Goal: Information Seeking & Learning: Learn about a topic

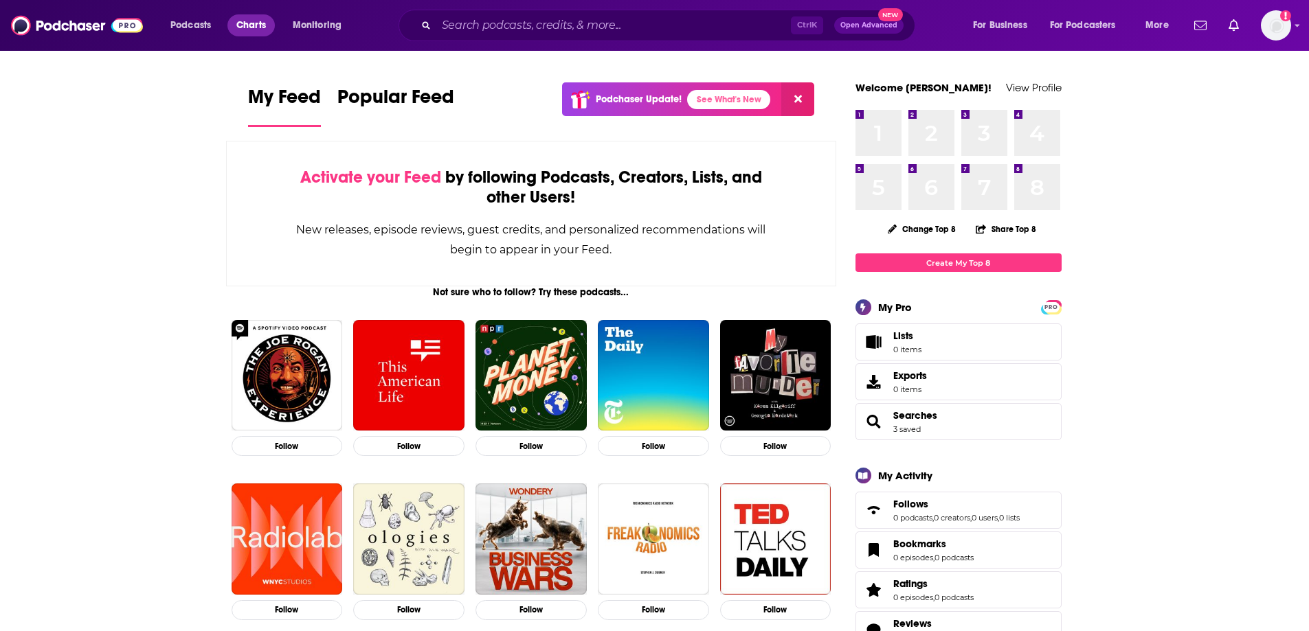
click at [260, 33] on span "Charts" at bounding box center [251, 25] width 30 height 19
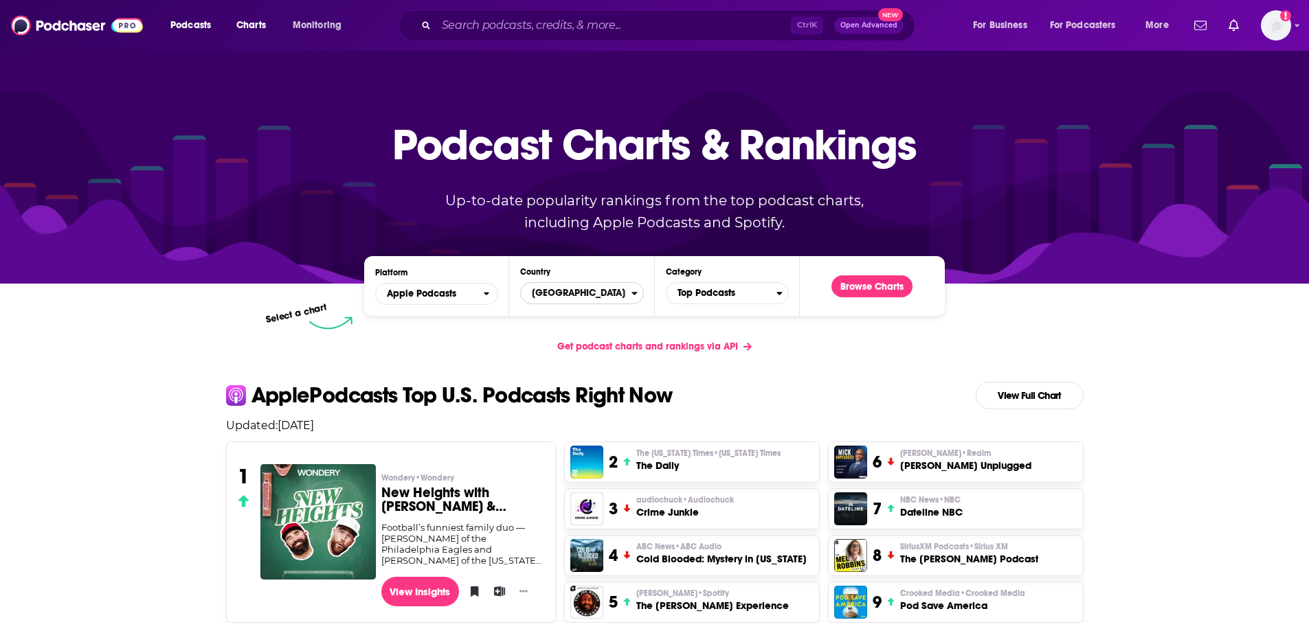
click at [629, 294] on span "[GEOGRAPHIC_DATA]" at bounding box center [576, 293] width 110 height 23
click at [573, 313] on input "Countries" at bounding box center [581, 315] width 111 height 19
type input "uni"
click at [580, 376] on button "[GEOGRAPHIC_DATA]" at bounding box center [581, 371] width 111 height 16
click at [887, 298] on div "Browse Charts" at bounding box center [871, 286] width 103 height 38
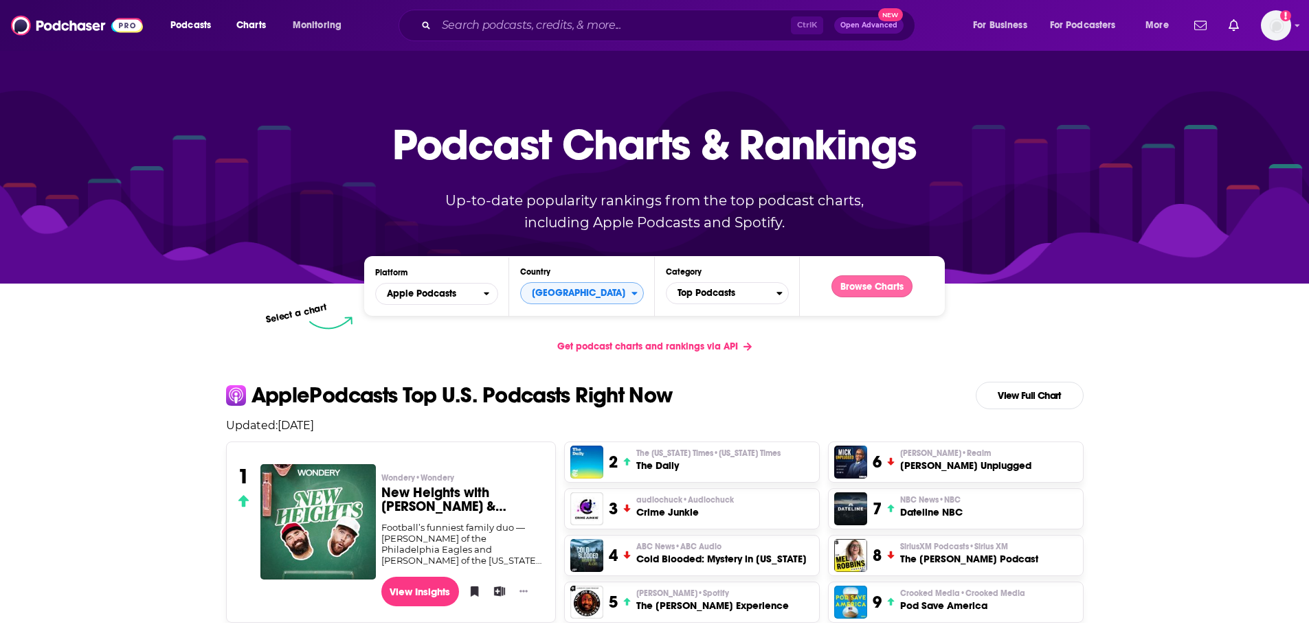
click at [886, 287] on button "Browse Charts" at bounding box center [871, 286] width 81 height 22
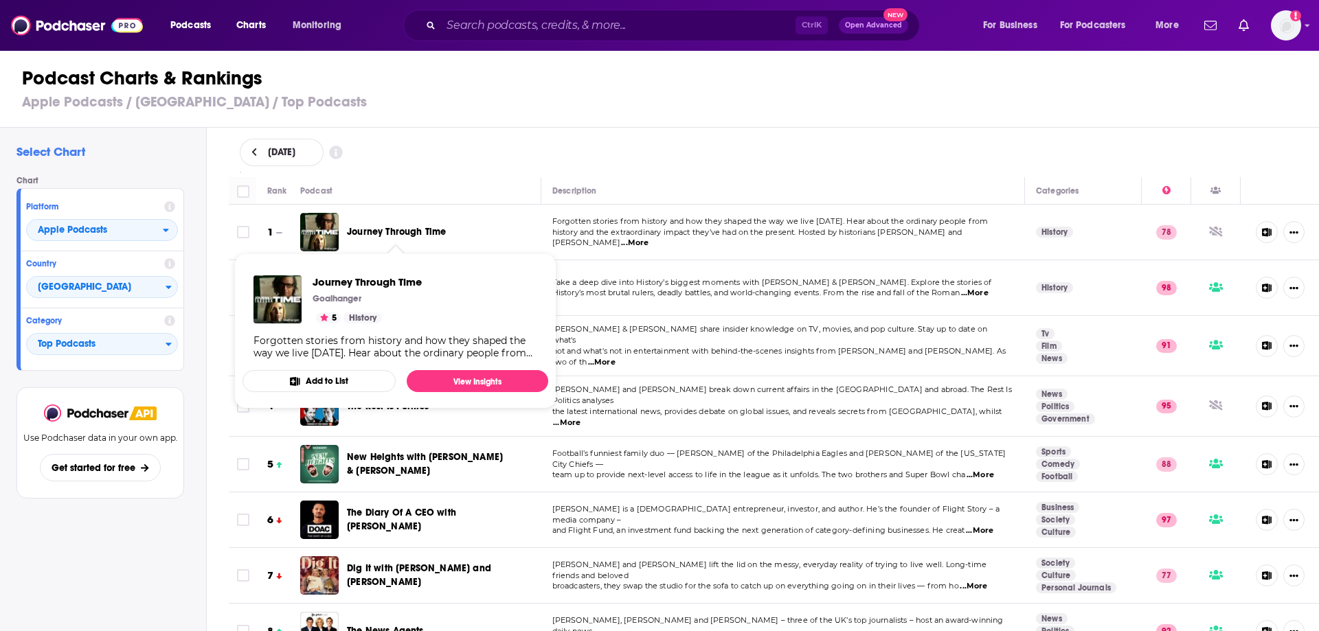
click at [394, 234] on span "Journey Through Time" at bounding box center [396, 232] width 99 height 12
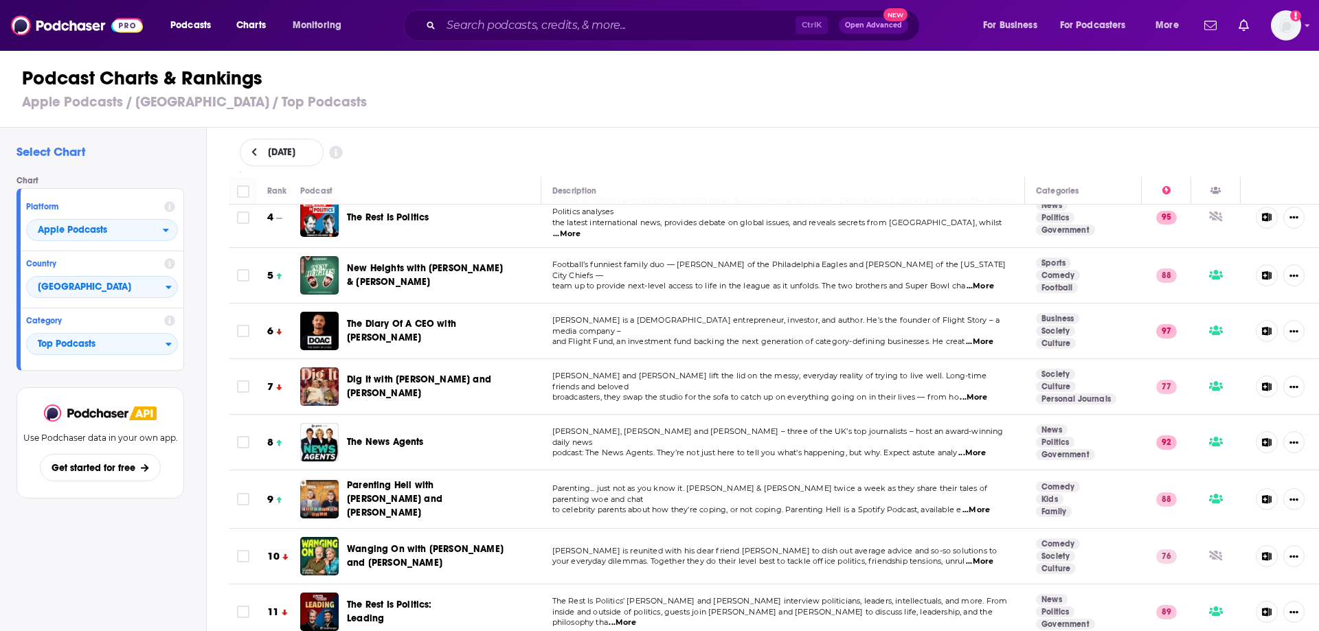
scroll to position [190, 0]
click at [453, 373] on span "Dig It with Jo Whiley and Zoe Ball" at bounding box center [419, 385] width 144 height 25
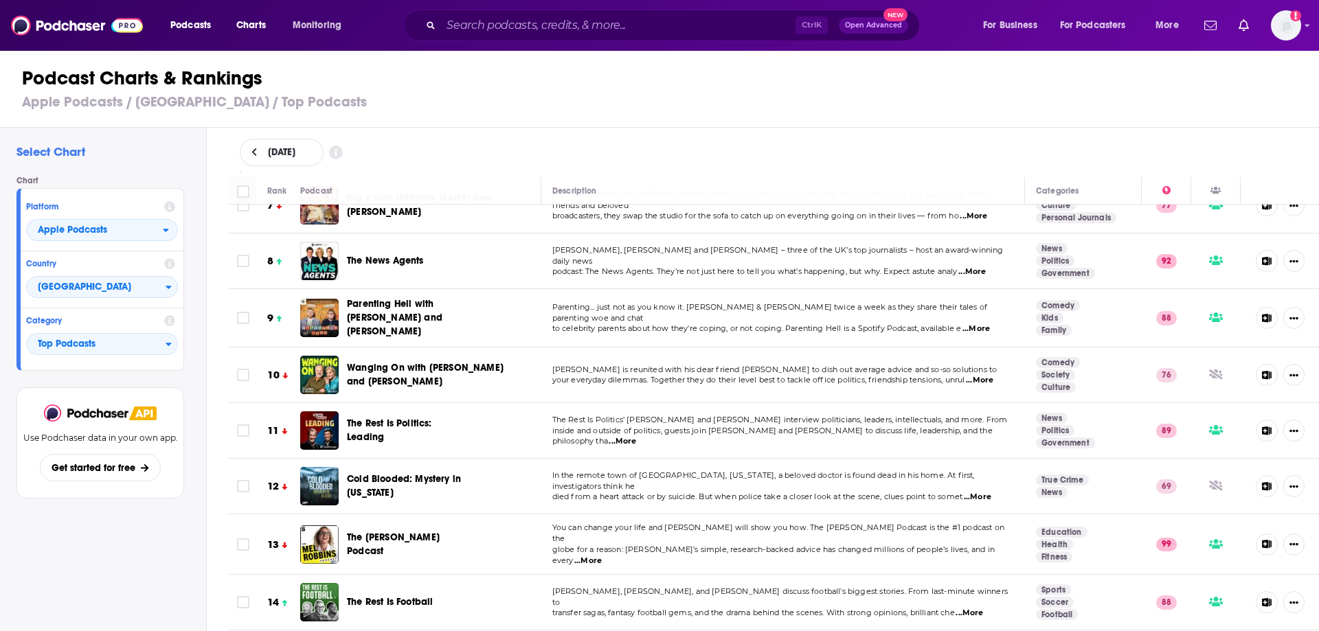
scroll to position [371, 0]
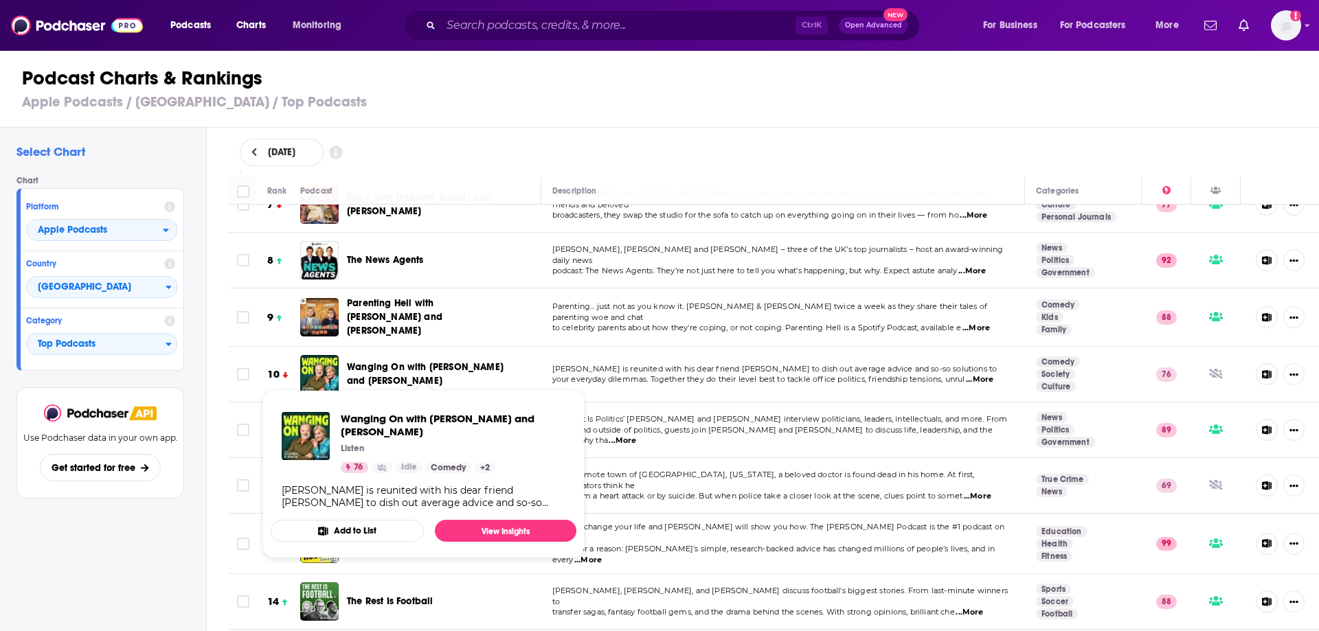
click at [422, 365] on span "Wanging On with Graham Norton and Maria McErlane" at bounding box center [425, 373] width 157 height 25
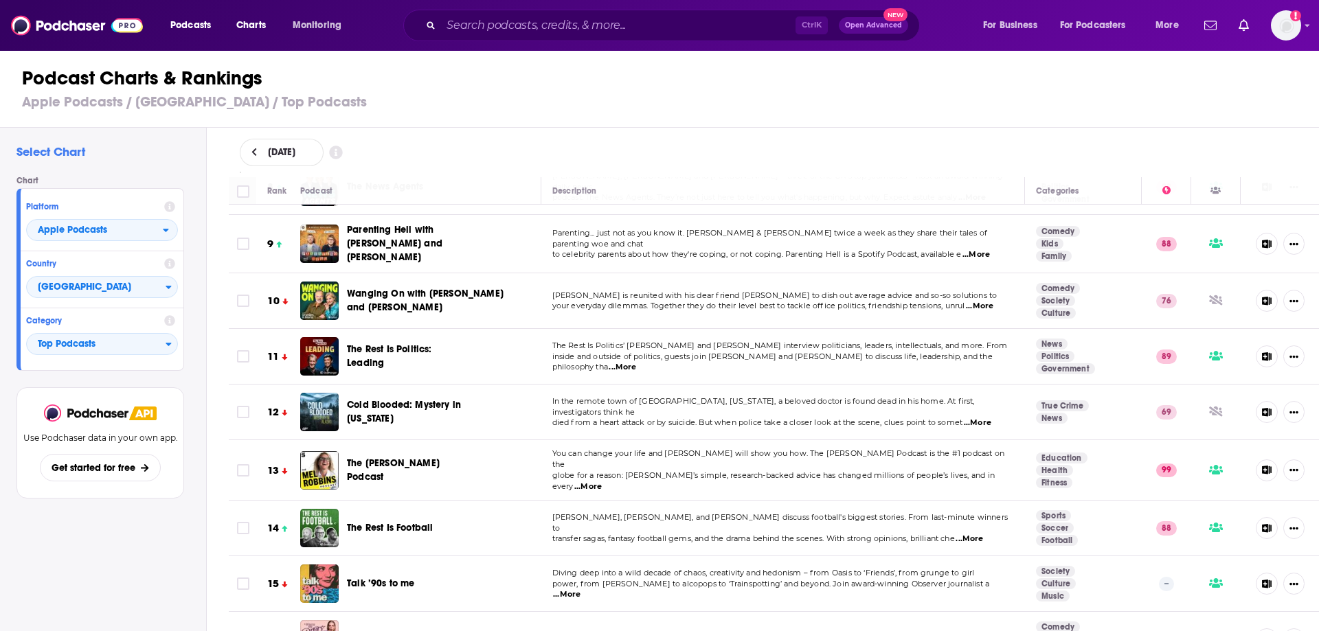
scroll to position [580, 0]
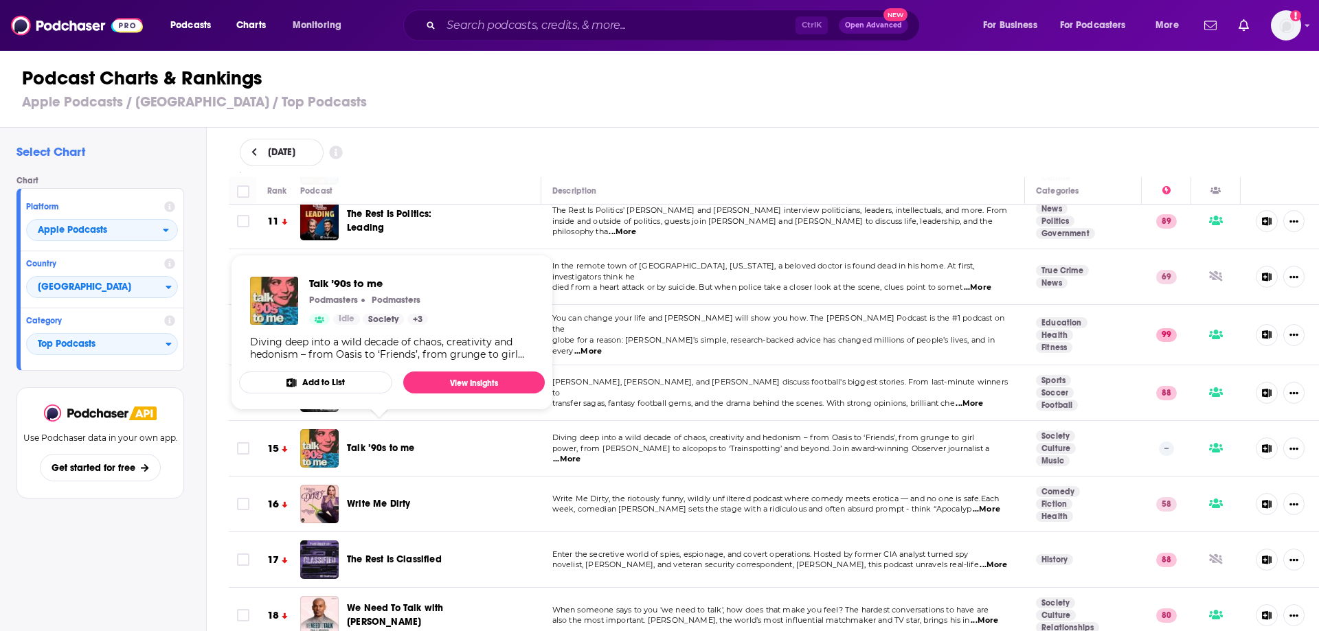
click at [388, 442] on span "Talk ’90s to me" at bounding box center [381, 448] width 68 height 12
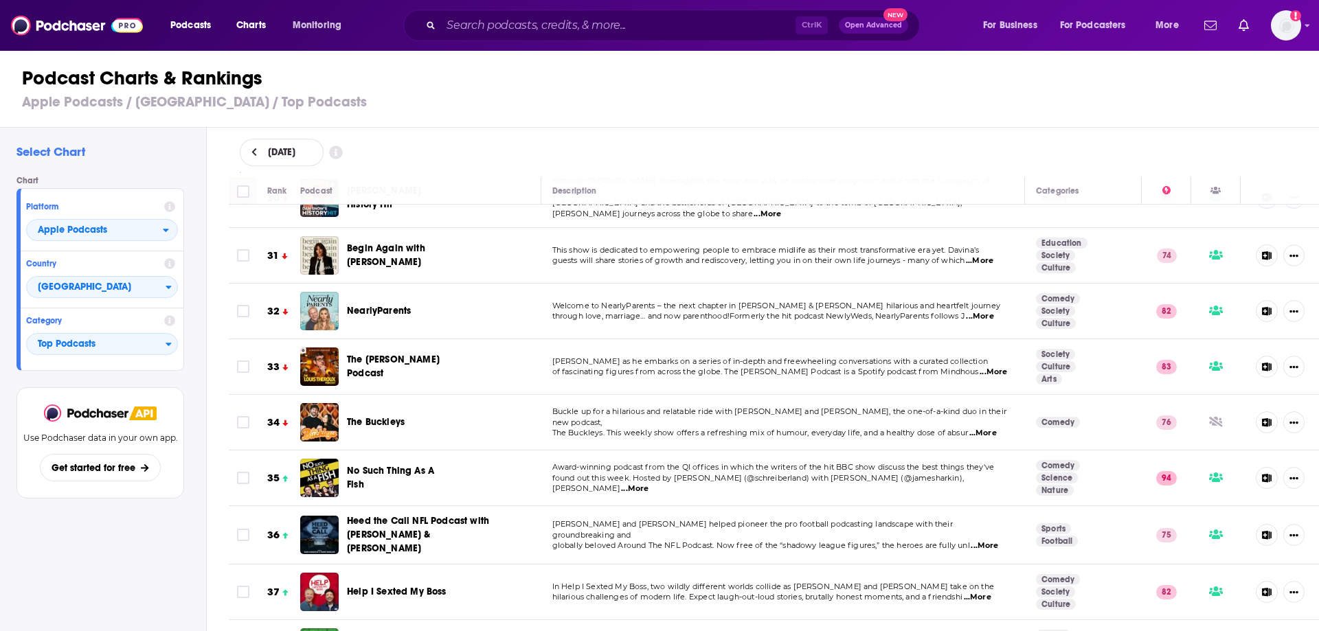
scroll to position [1673, 0]
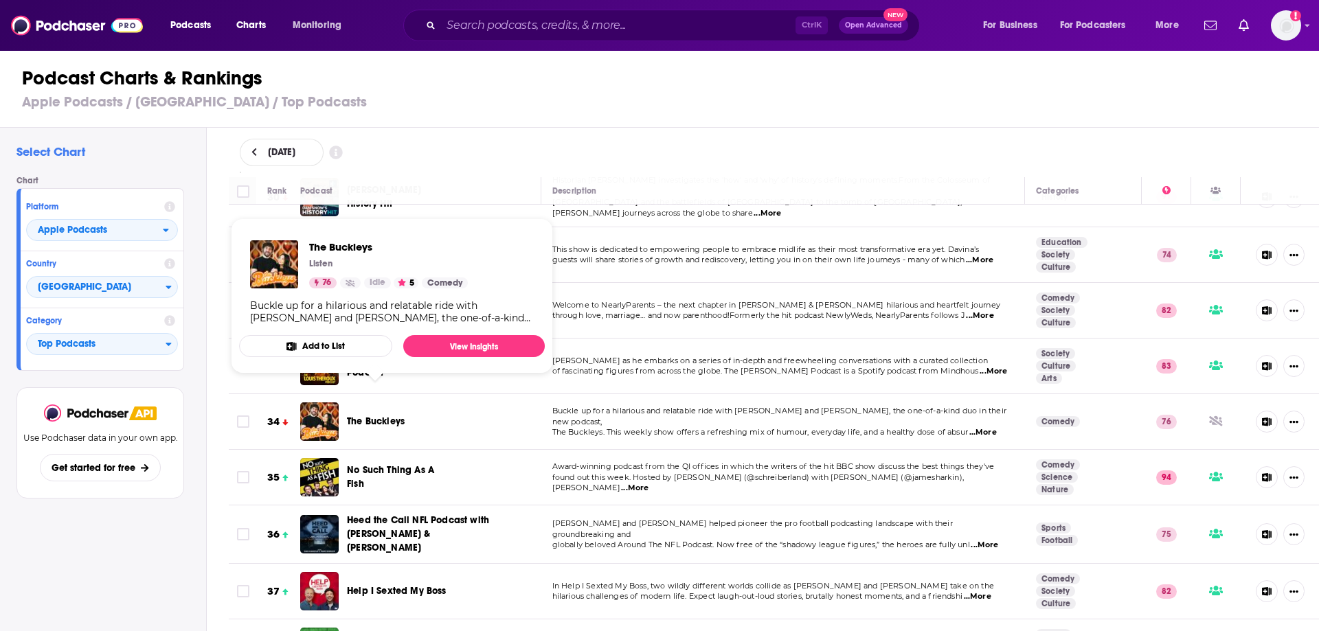
click at [393, 416] on span "The Buckleys" at bounding box center [376, 422] width 58 height 12
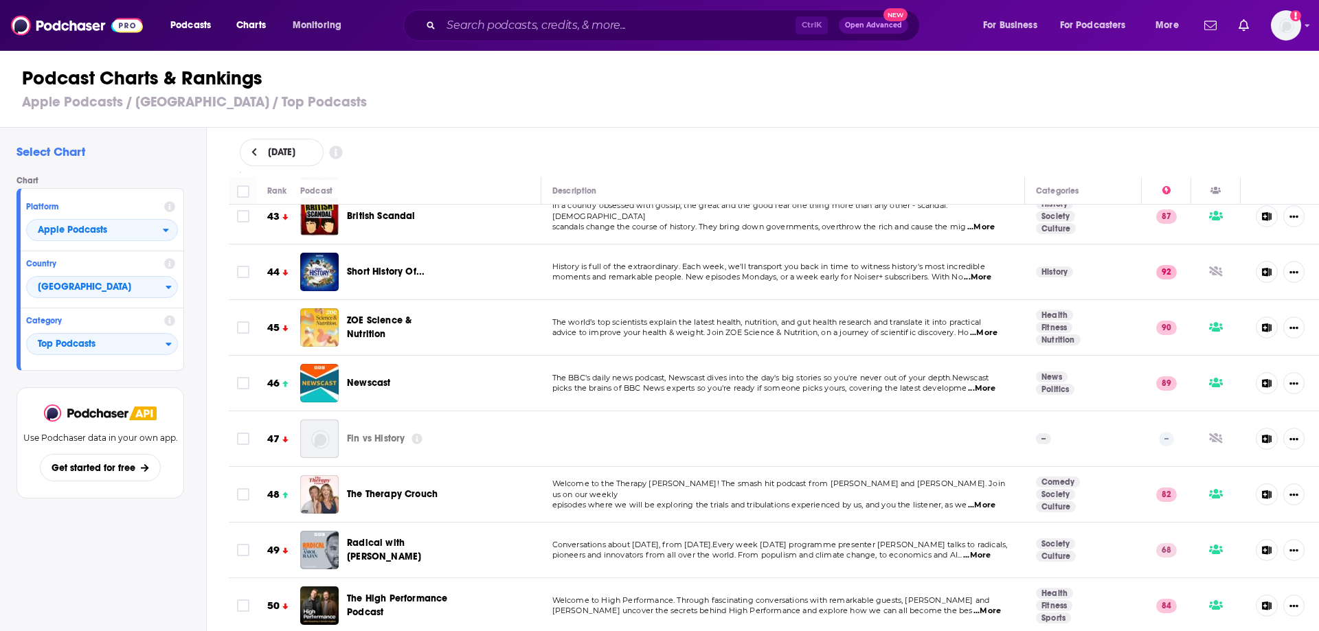
scroll to position [2459, 0]
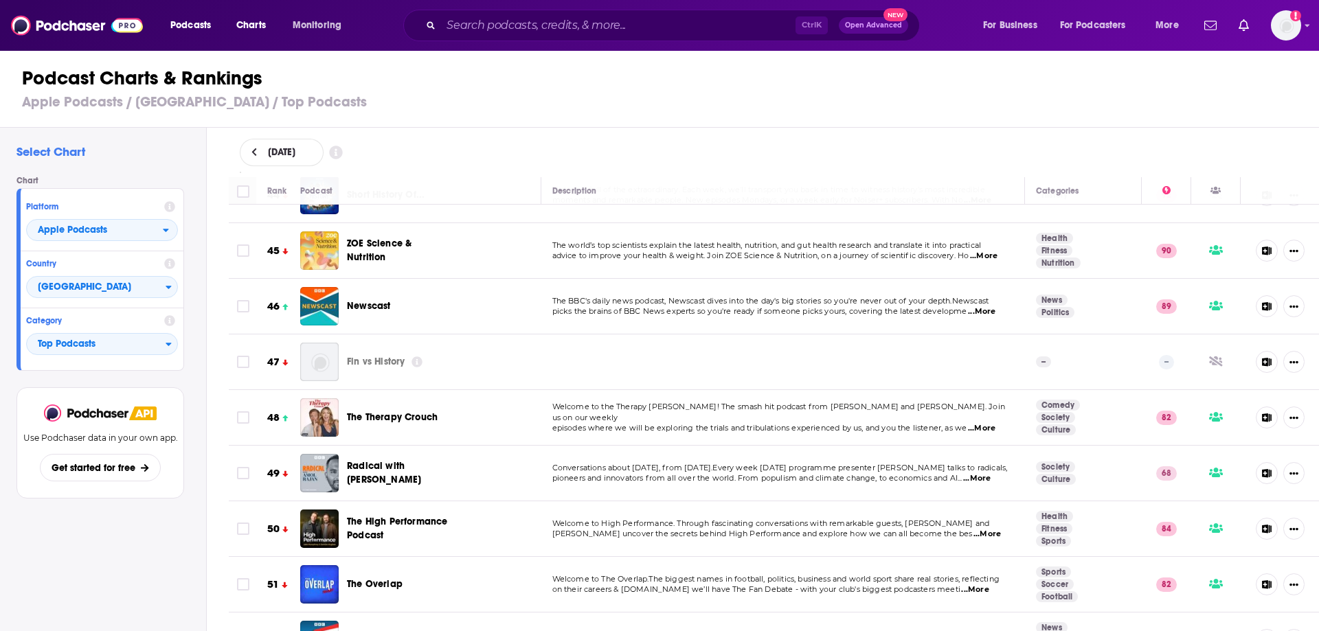
click at [383, 356] on span "Fin vs History" at bounding box center [376, 362] width 58 height 12
click at [630, 335] on td at bounding box center [783, 363] width 484 height 56
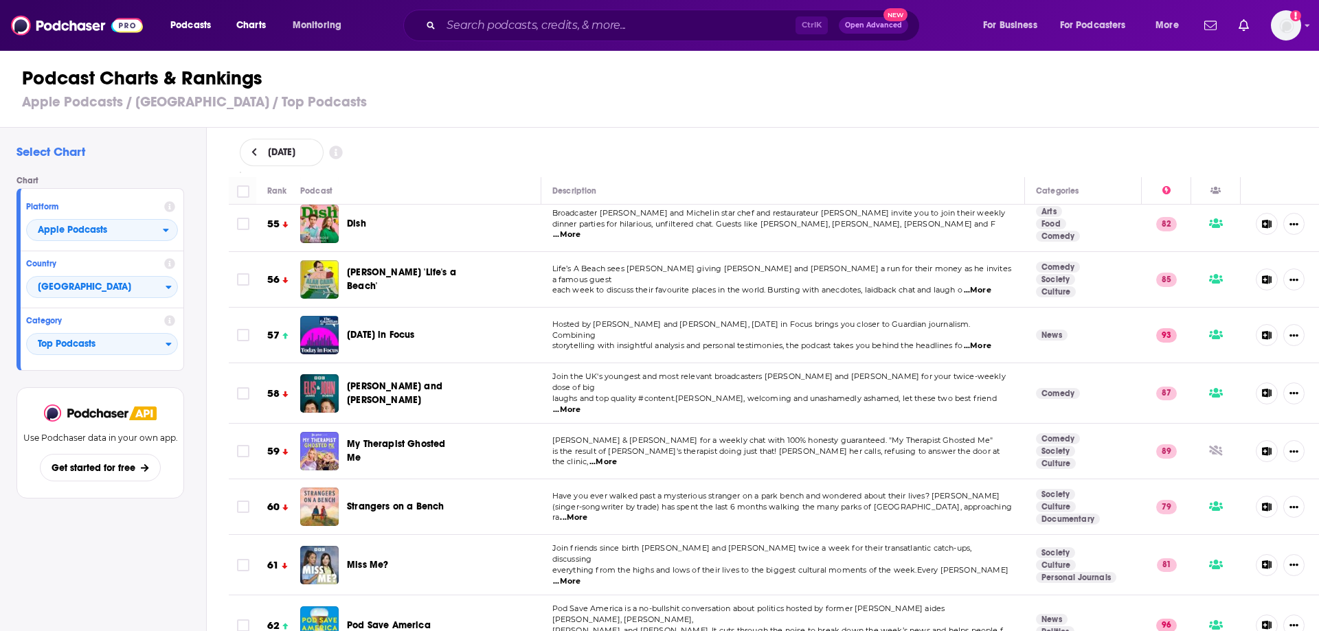
scroll to position [3043, 0]
click at [115, 228] on span "Apple Podcasts" at bounding box center [95, 230] width 136 height 23
click at [120, 278] on div "Spotify" at bounding box center [102, 272] width 141 height 16
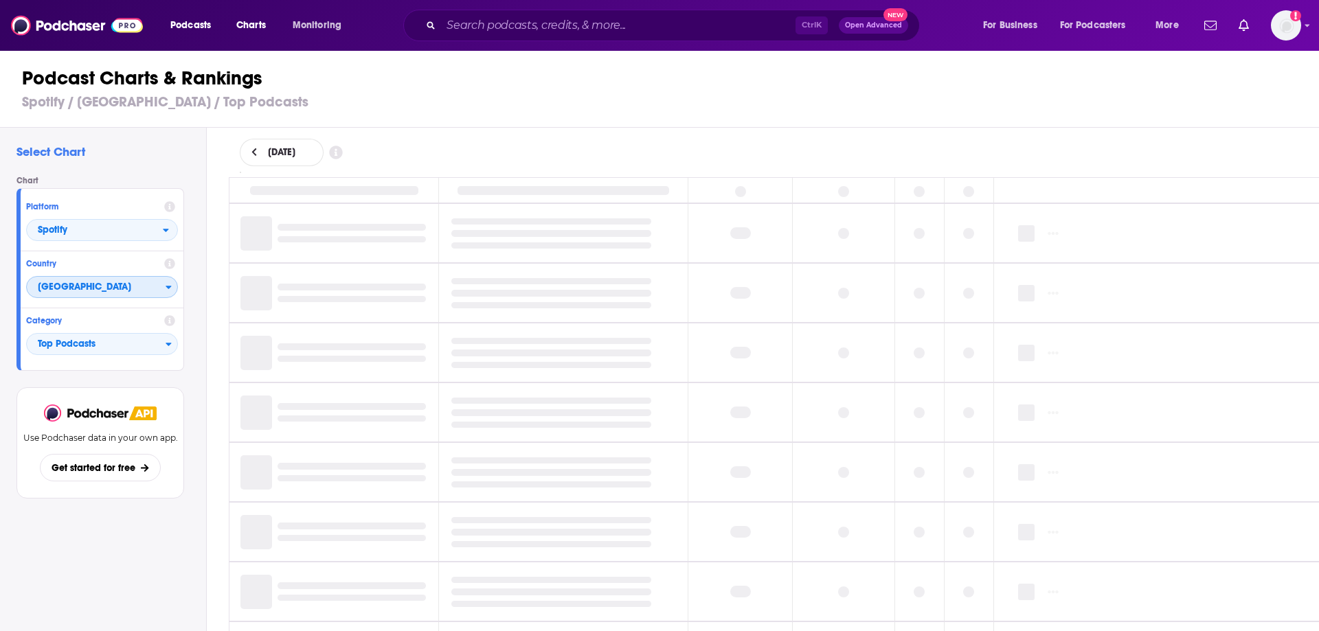
click at [131, 291] on span "[GEOGRAPHIC_DATA]" at bounding box center [96, 287] width 139 height 23
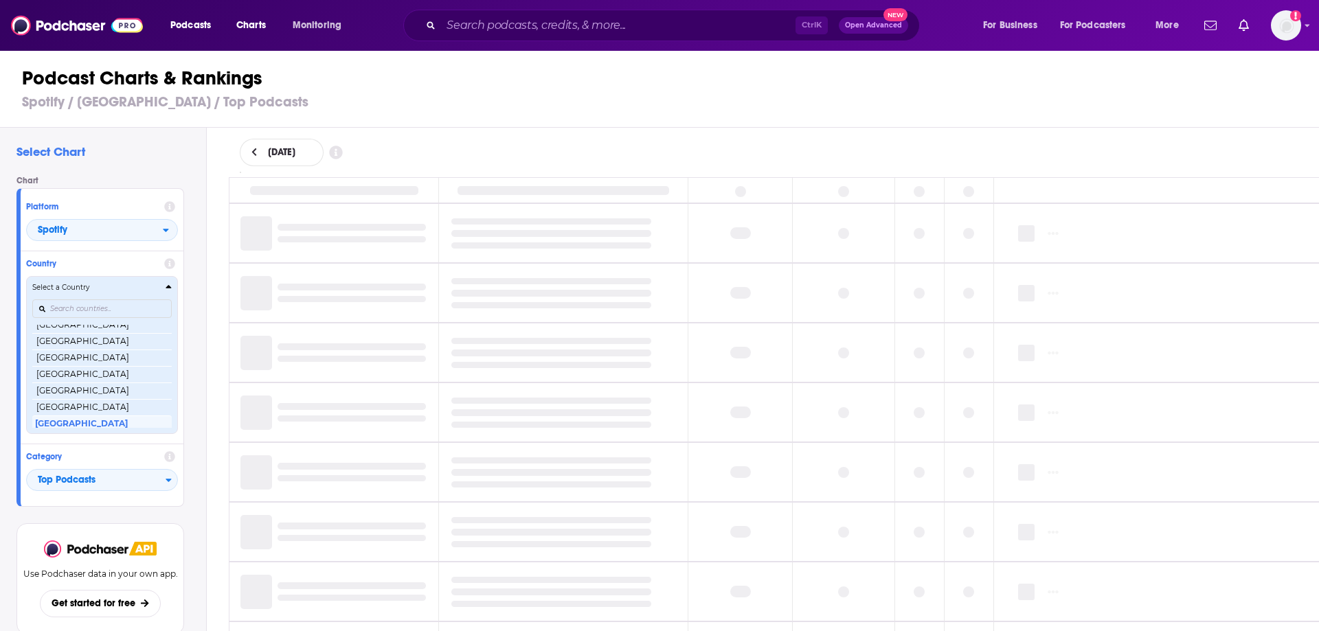
scroll to position [326, 0]
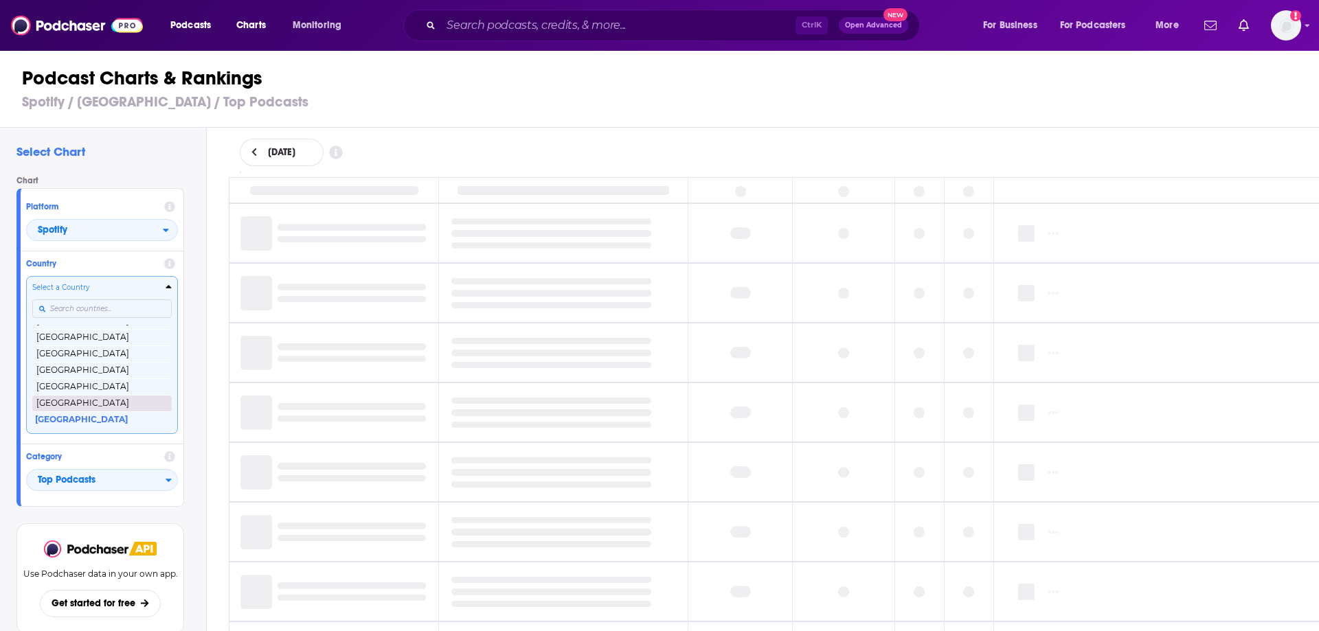
click at [103, 405] on button "[GEOGRAPHIC_DATA]" at bounding box center [101, 403] width 139 height 16
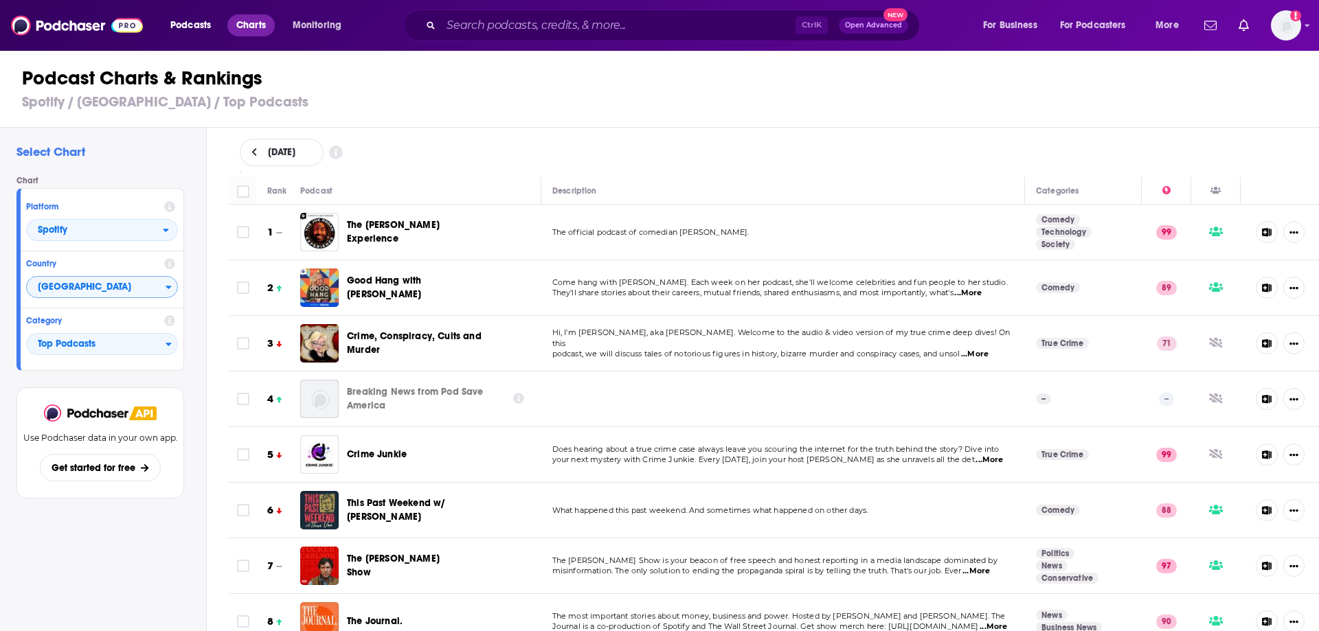
click at [245, 23] on span "Charts" at bounding box center [251, 25] width 30 height 19
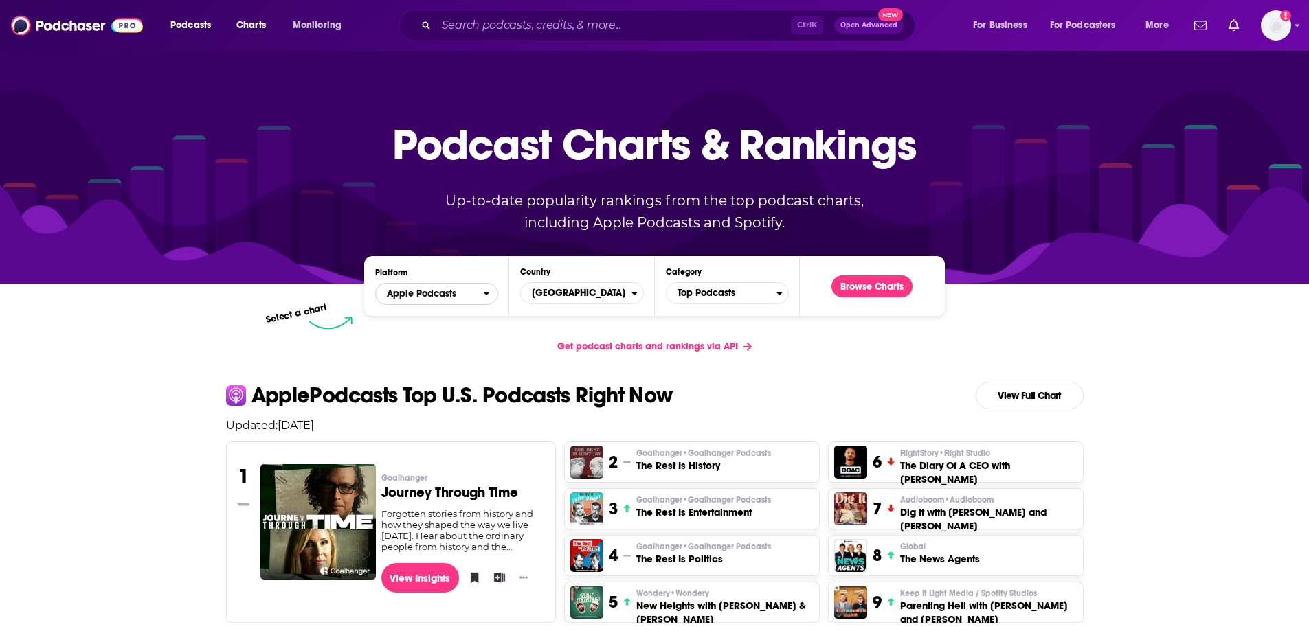
click at [469, 297] on span "Apple Podcasts" at bounding box center [429, 293] width 107 height 23
click at [451, 335] on span "Spotify" at bounding box center [435, 336] width 105 height 8
click at [582, 298] on span "[GEOGRAPHIC_DATA]" at bounding box center [576, 293] width 110 height 23
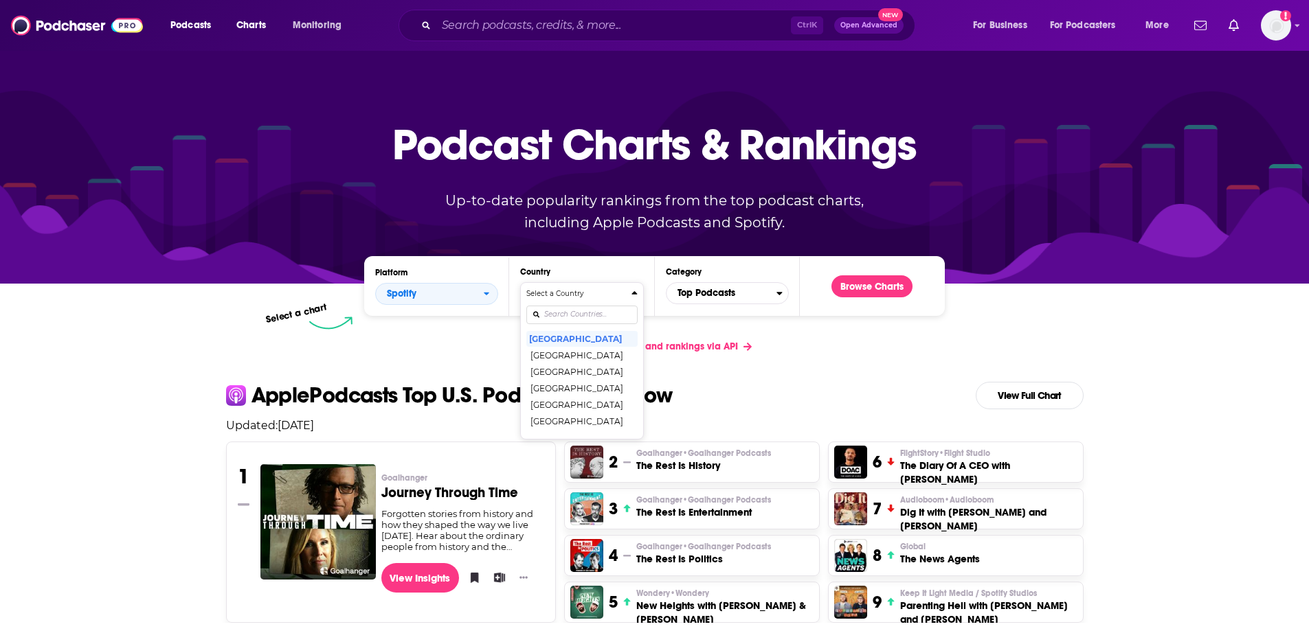
drag, startPoint x: 582, startPoint y: 308, endPoint x: 637, endPoint y: 201, distance: 121.4
type input "u"
click at [596, 351] on button "[GEOGRAPHIC_DATA]" at bounding box center [581, 355] width 111 height 16
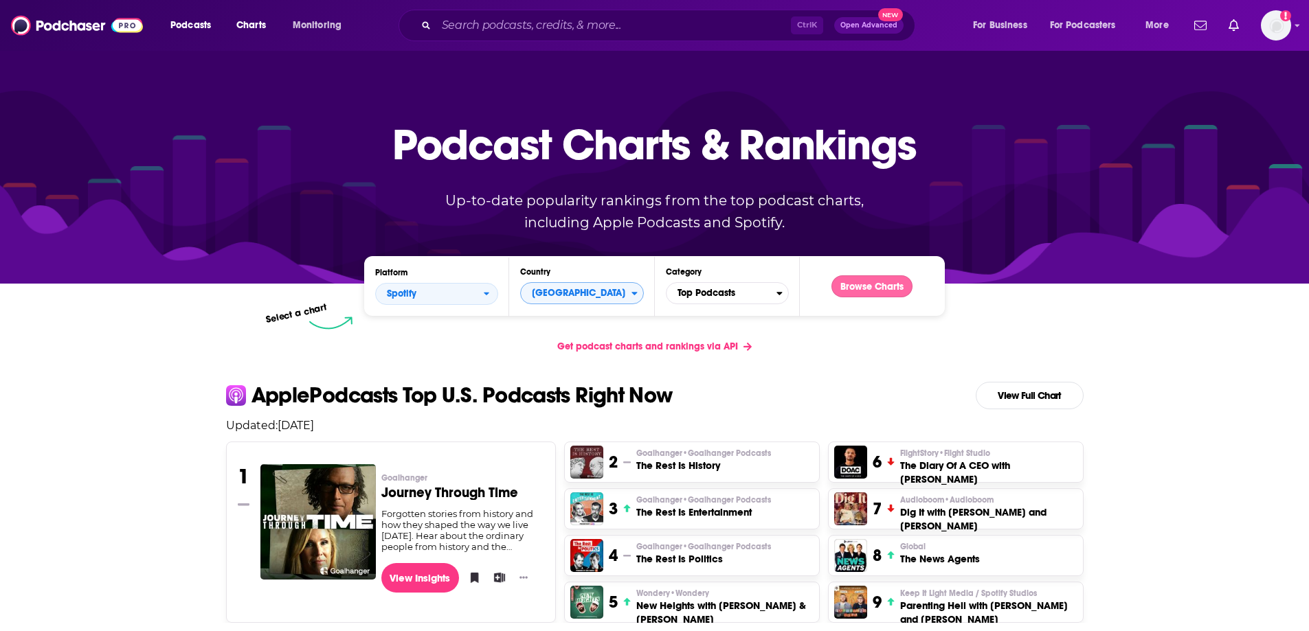
click at [868, 286] on button "Browse Charts" at bounding box center [871, 286] width 81 height 22
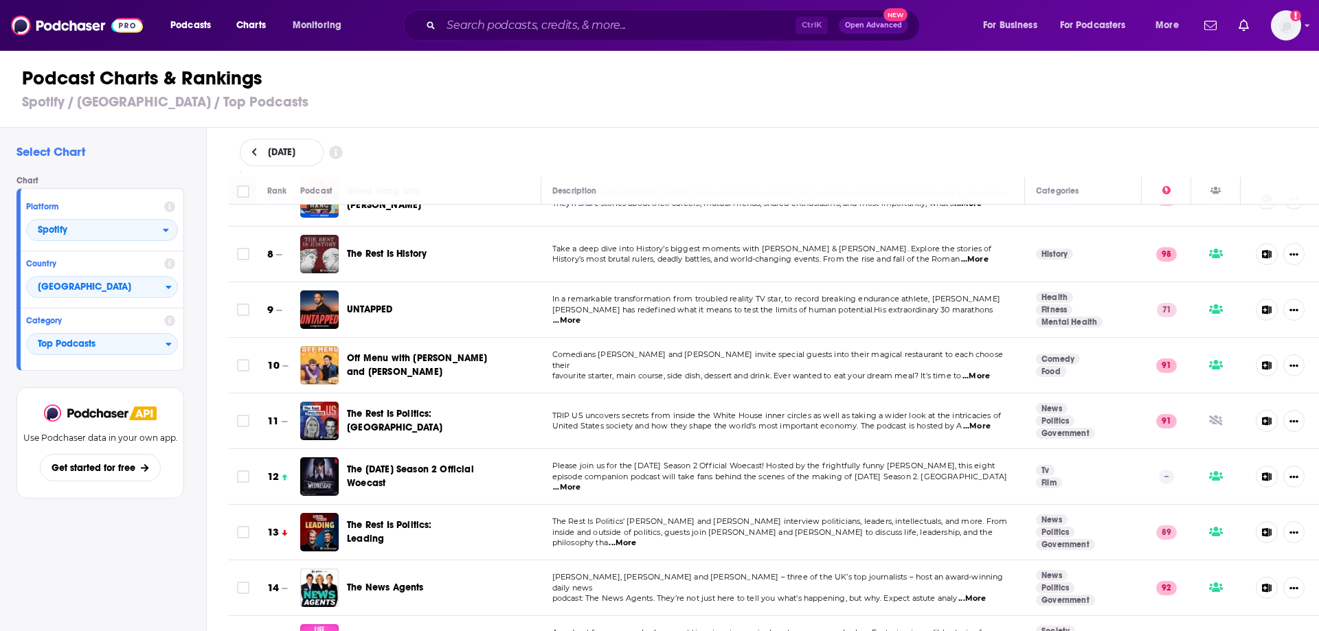
scroll to position [381, 0]
click at [665, 489] on td "Please join us for the Wednesday Season 2 Official Woecast! Hosted by the frigh…" at bounding box center [783, 477] width 484 height 56
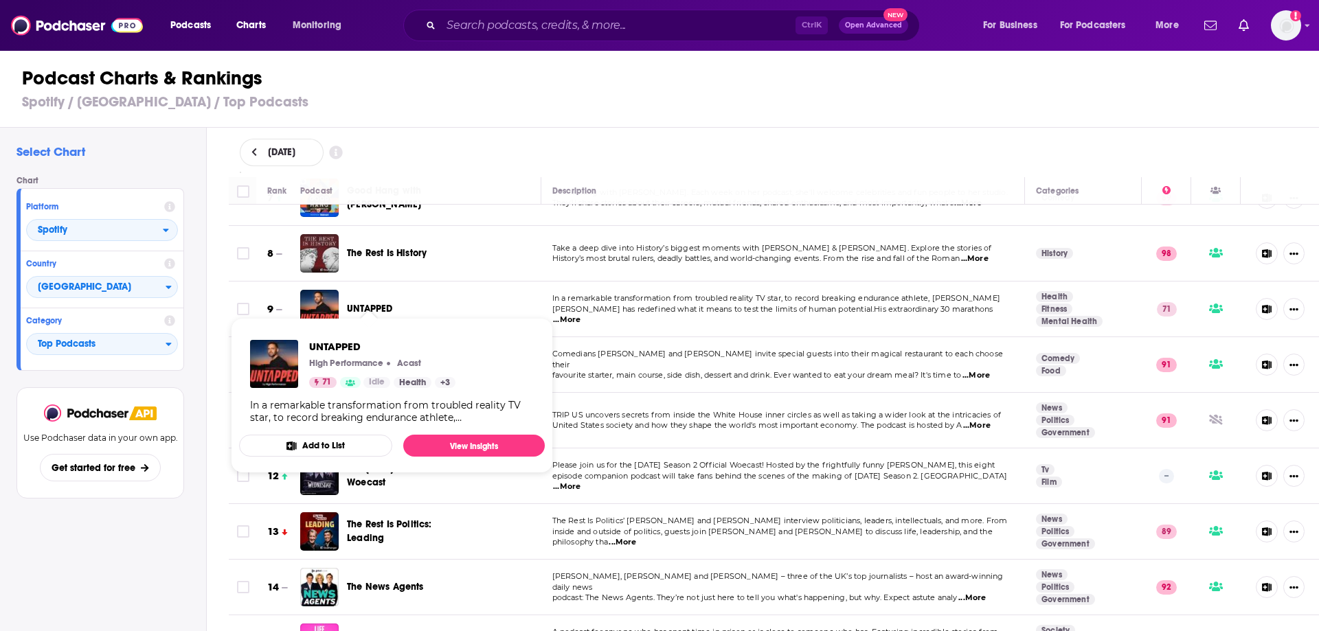
click at [381, 303] on span "UNTAPPED" at bounding box center [369, 309] width 45 height 12
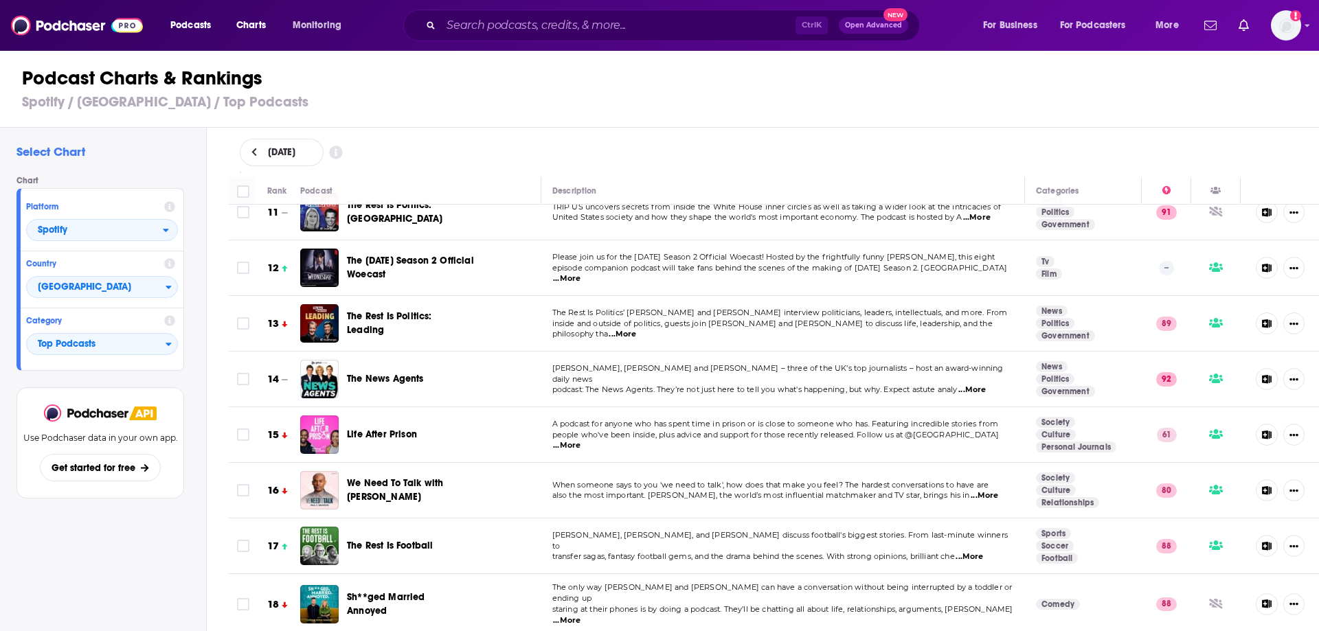
scroll to position [590, 0]
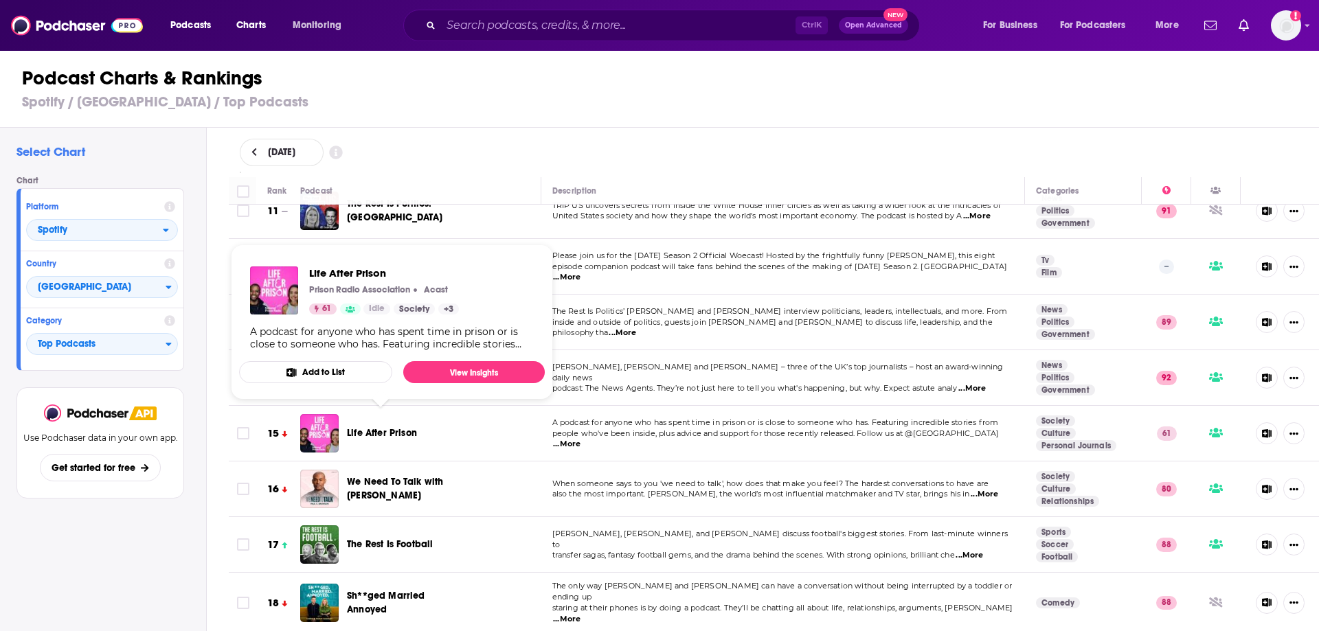
click at [402, 427] on span "Life After Prison" at bounding box center [382, 433] width 70 height 12
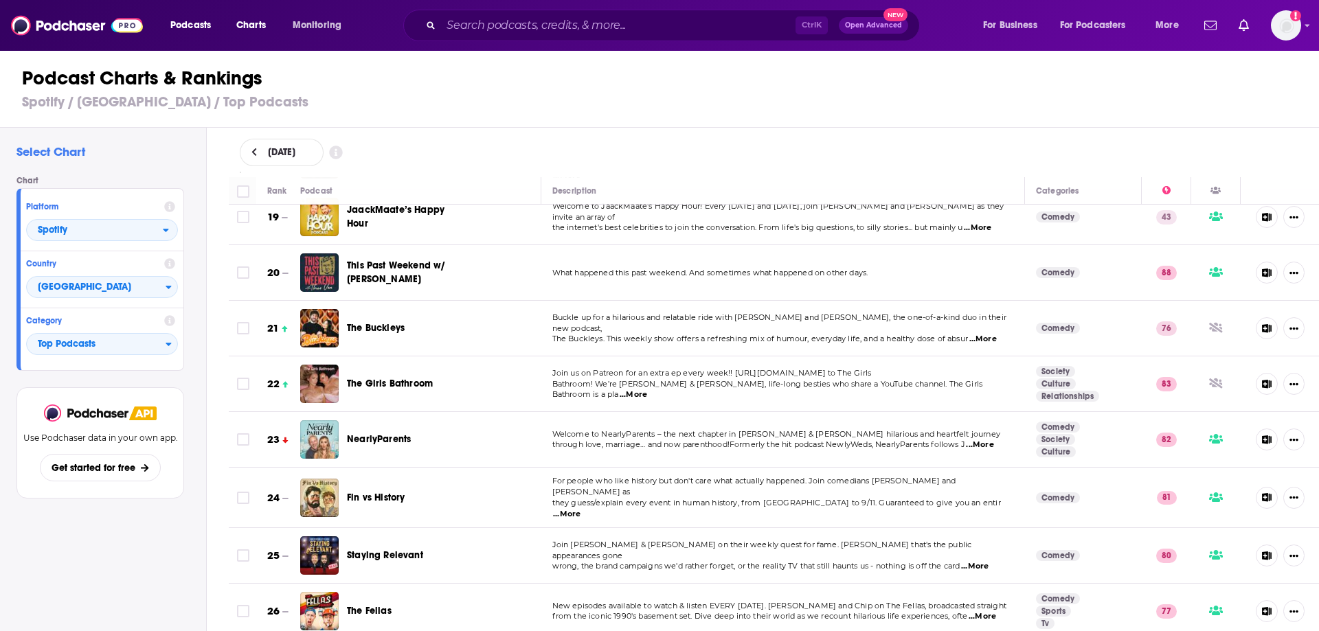
scroll to position [1035, 0]
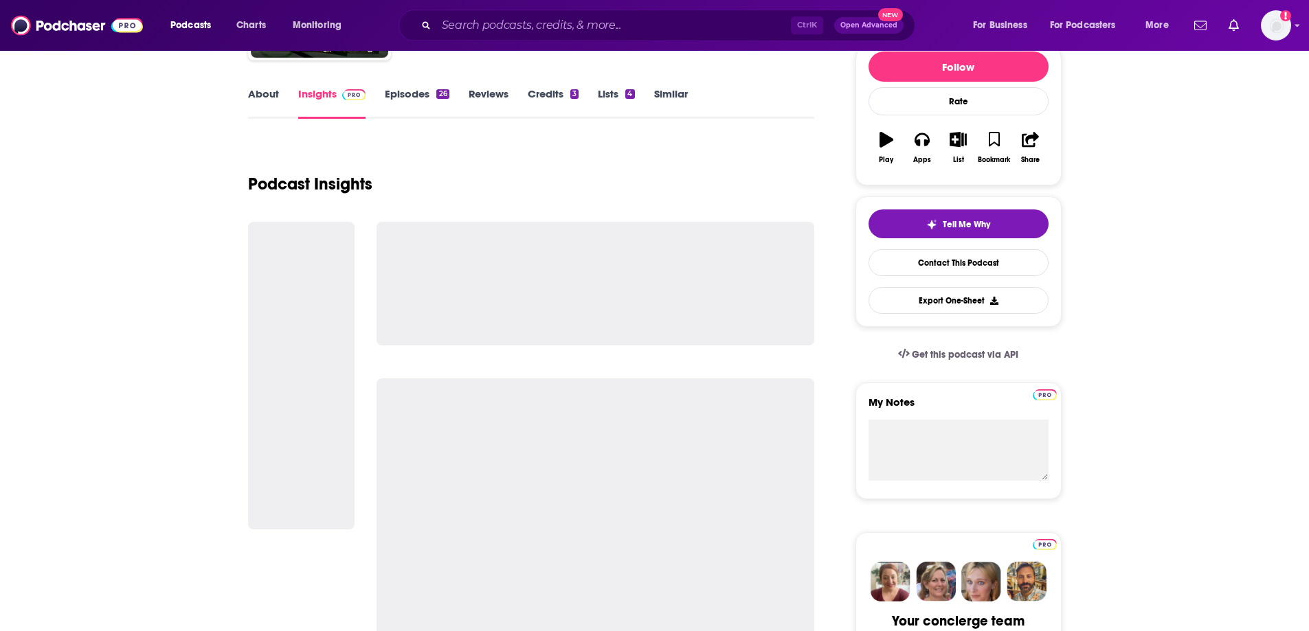
scroll to position [175, 0]
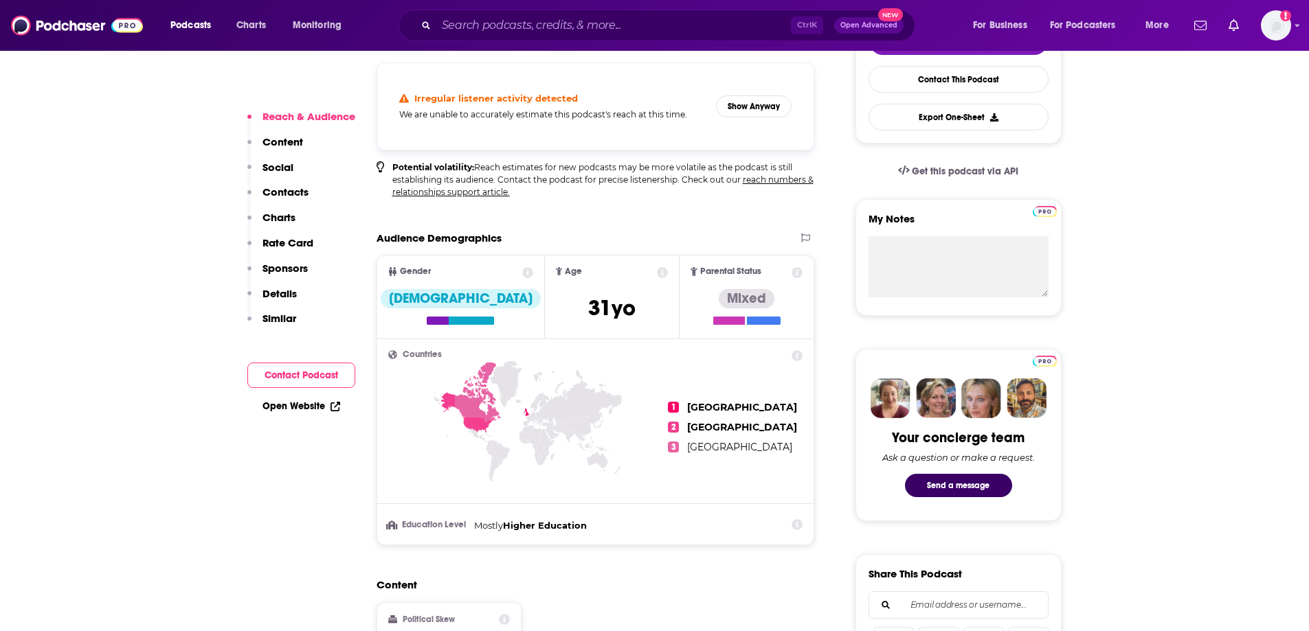
scroll to position [357, 0]
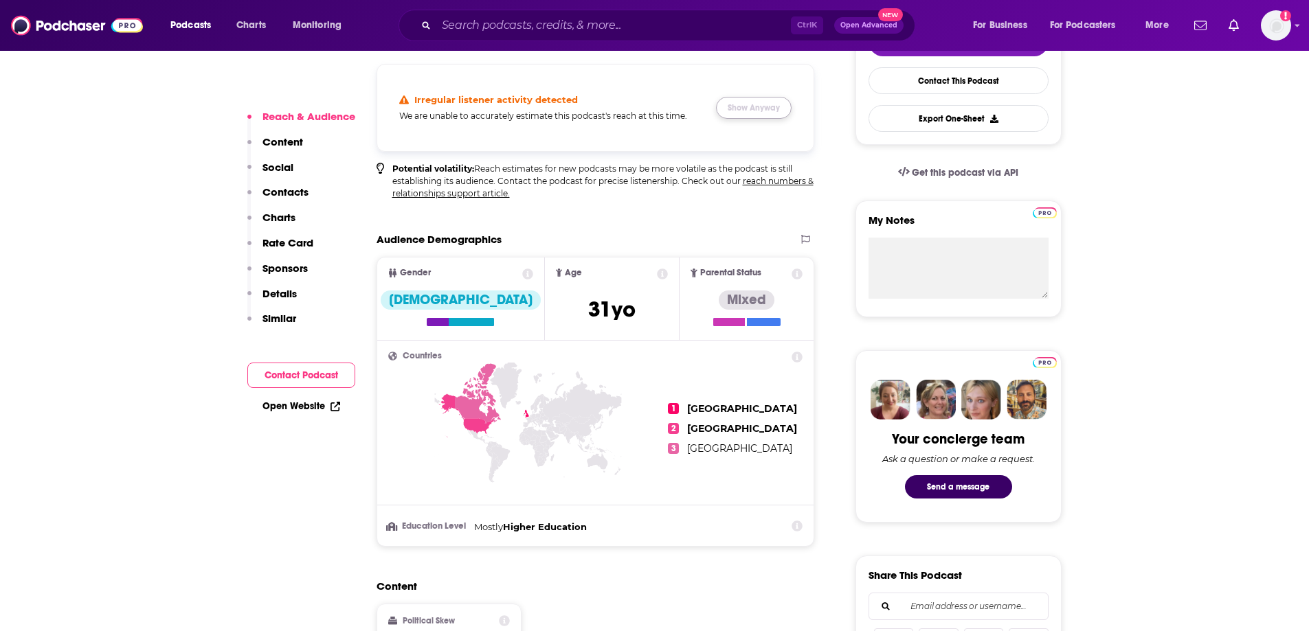
click at [768, 111] on button "Show Anyway" at bounding box center [754, 108] width 76 height 22
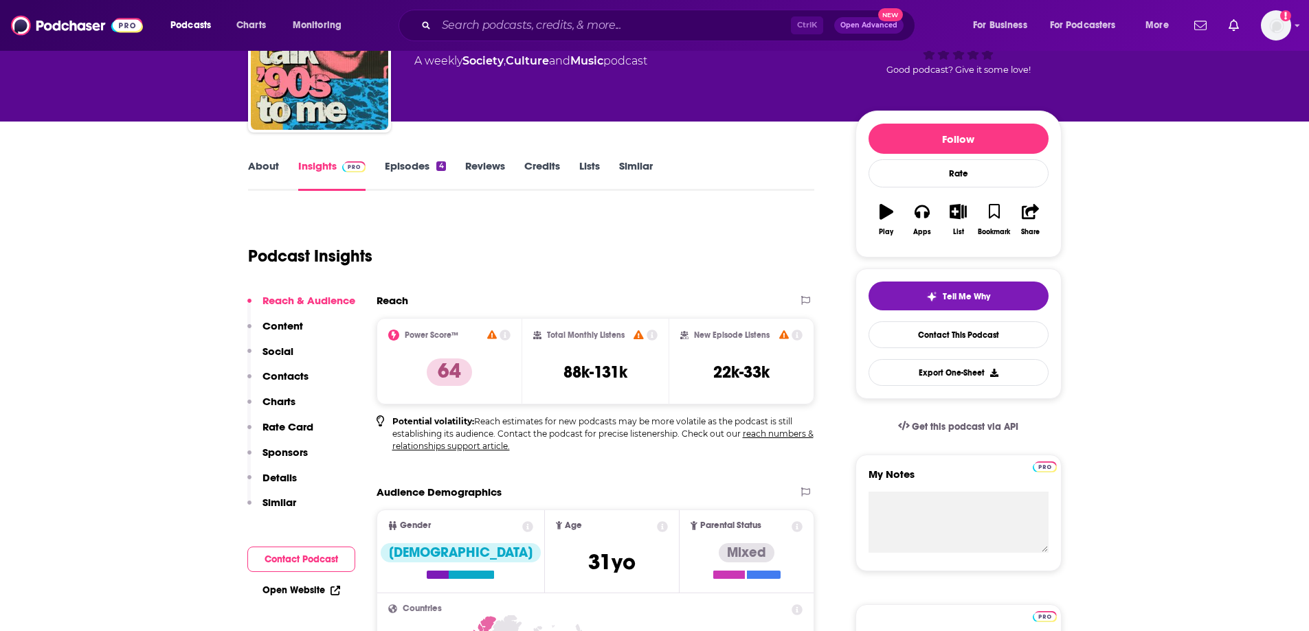
scroll to position [0, 0]
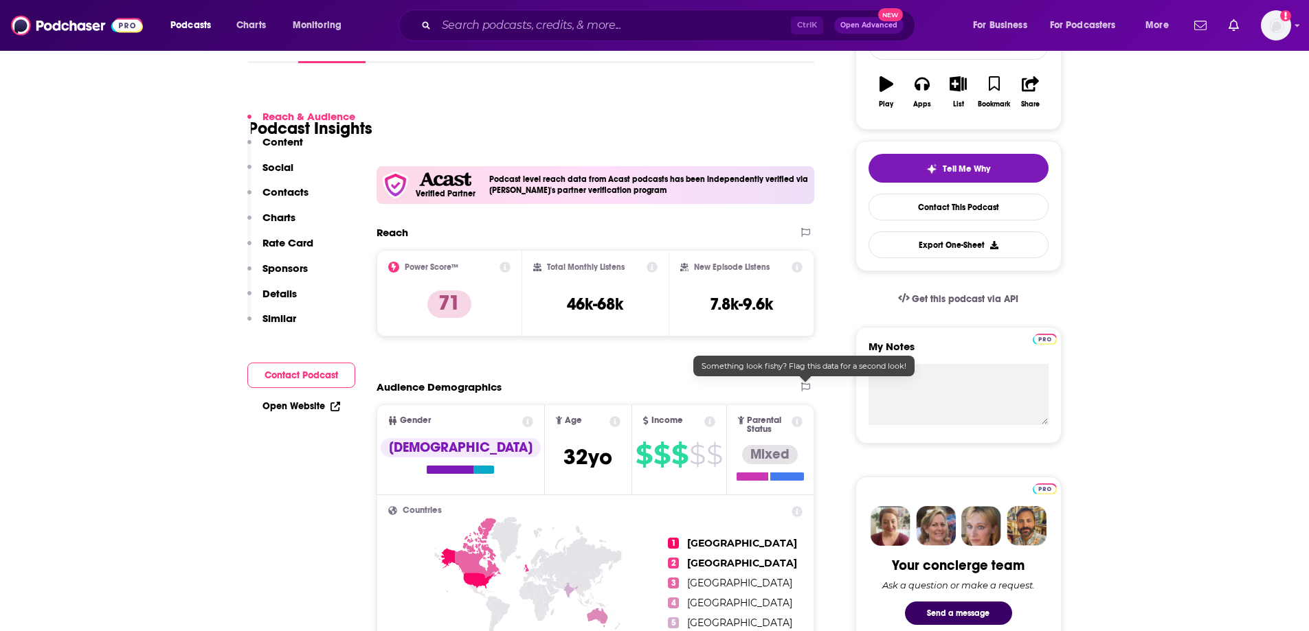
scroll to position [286, 0]
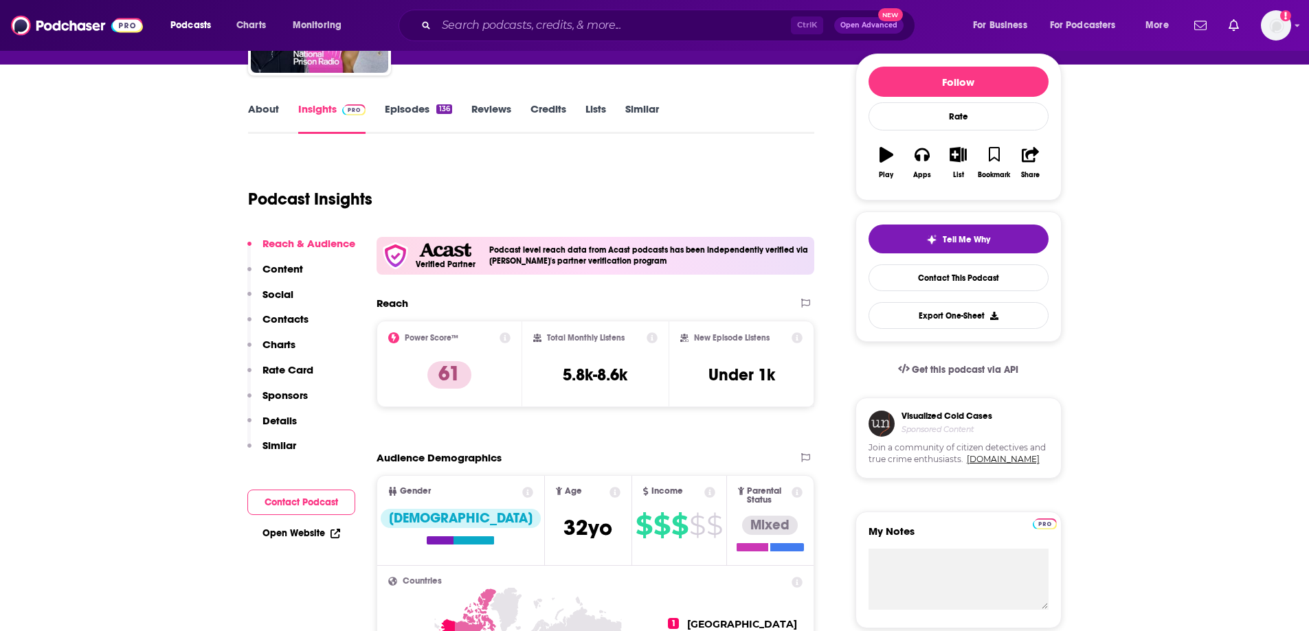
scroll to position [160, 0]
